Goal: Transaction & Acquisition: Download file/media

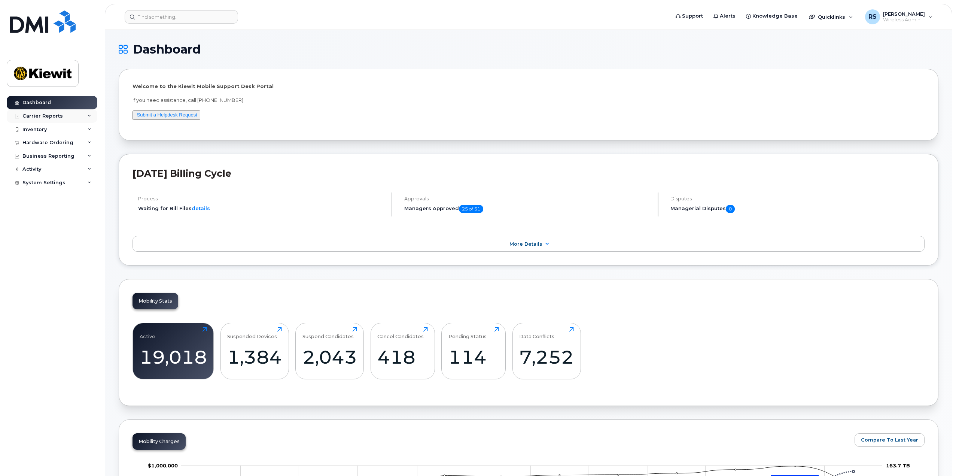
click at [31, 115] on div "Carrier Reports" at bounding box center [42, 116] width 40 height 6
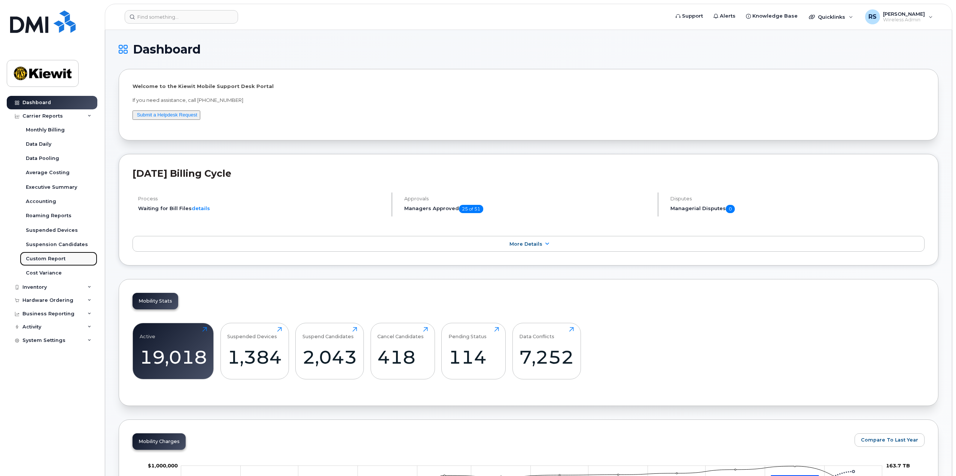
click at [48, 257] on div "Custom Report" at bounding box center [46, 258] width 40 height 7
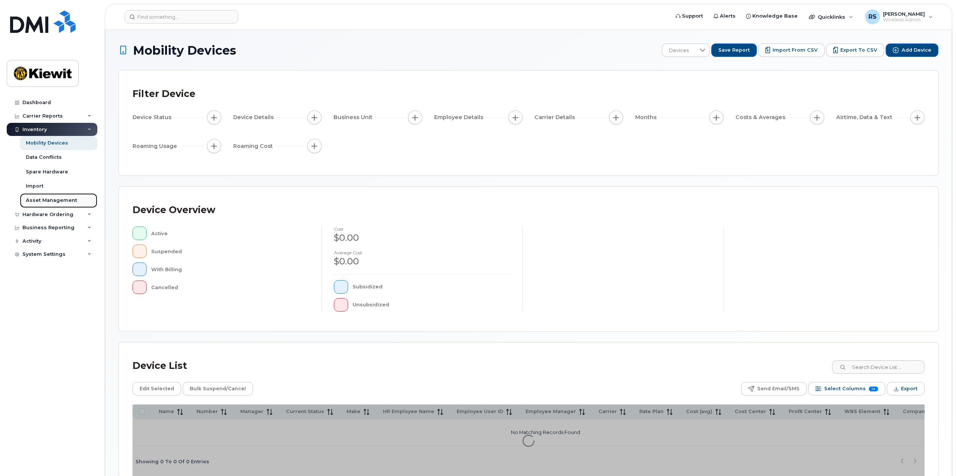
click at [40, 200] on div "Asset Management" at bounding box center [51, 200] width 51 height 7
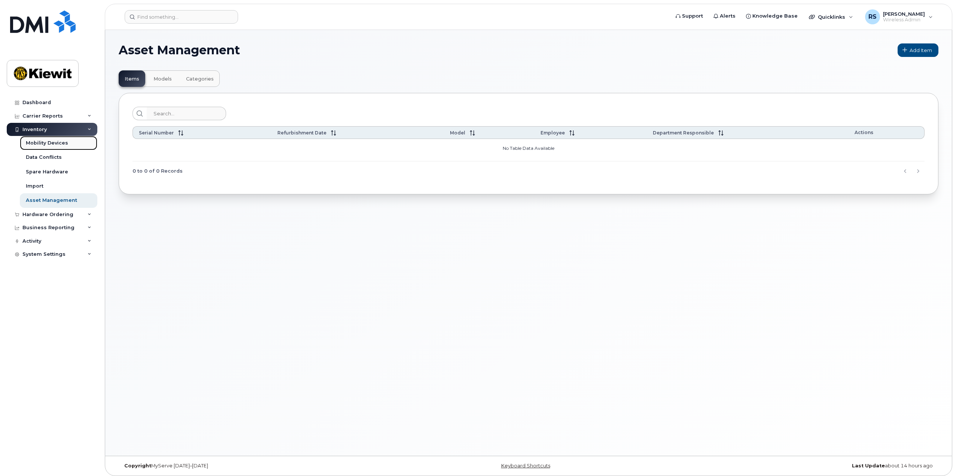
click at [48, 146] on div "Mobility Devices" at bounding box center [47, 143] width 42 height 7
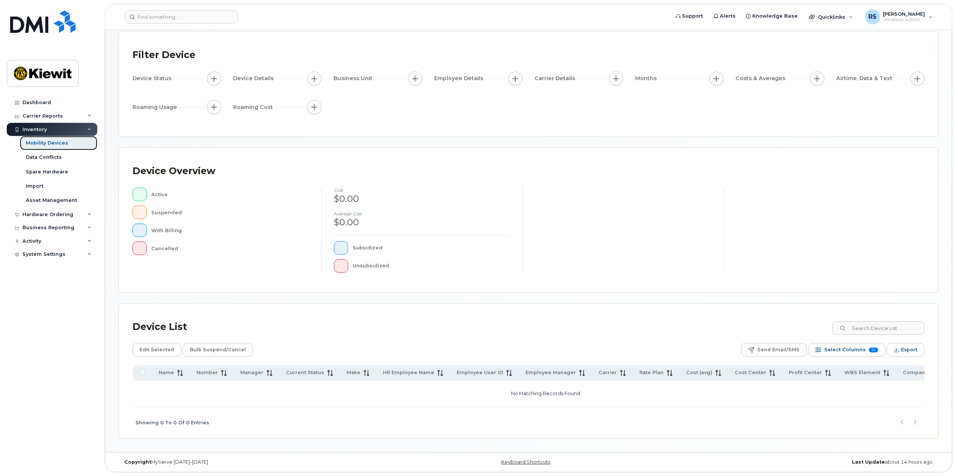
scroll to position [41, 0]
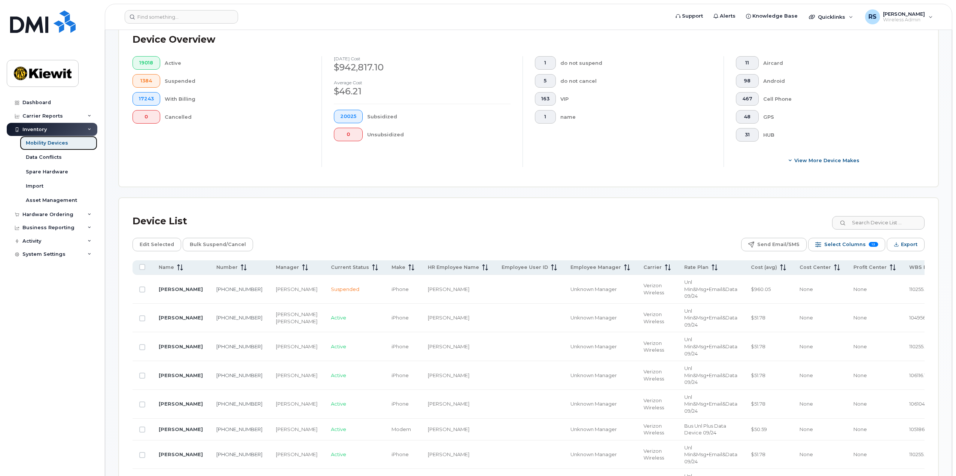
scroll to position [191, 0]
click at [909, 247] on span "Export" at bounding box center [909, 243] width 16 height 11
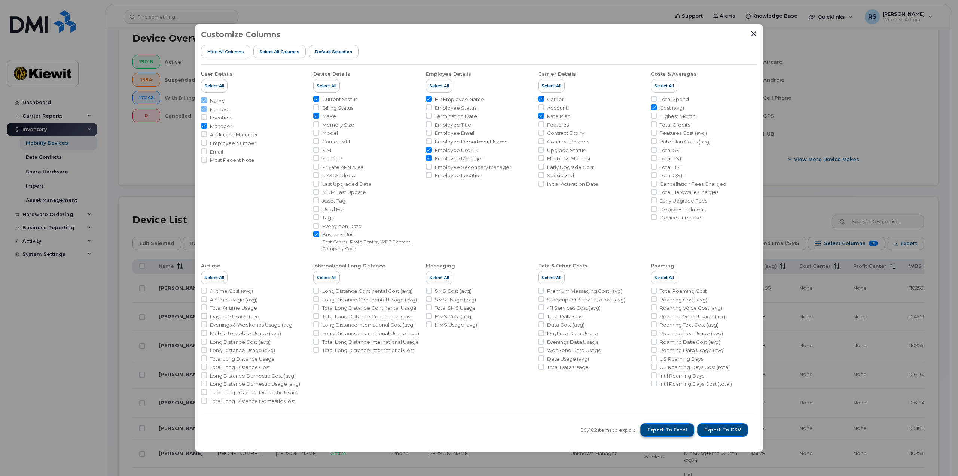
click at [670, 431] on span "Export to Excel" at bounding box center [668, 429] width 40 height 7
click at [752, 33] on icon "Close" at bounding box center [754, 34] width 6 height 6
